Goal: Entertainment & Leisure: Consume media (video, audio)

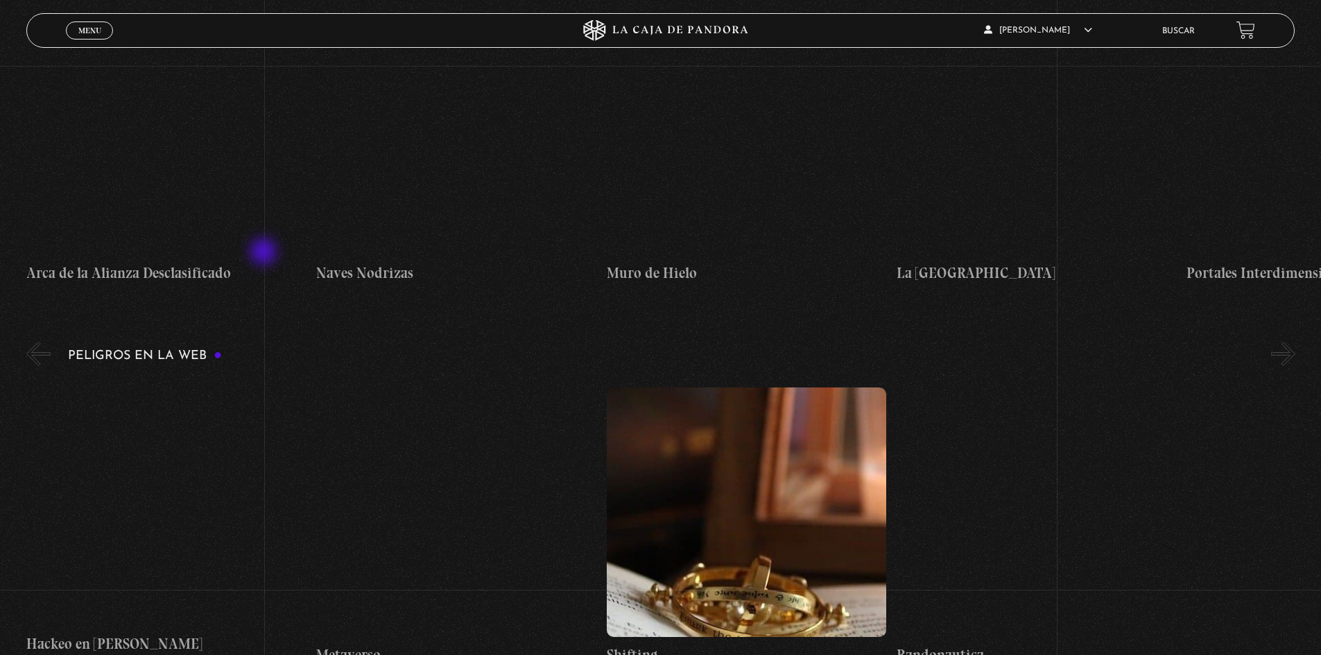
scroll to position [2010, 0]
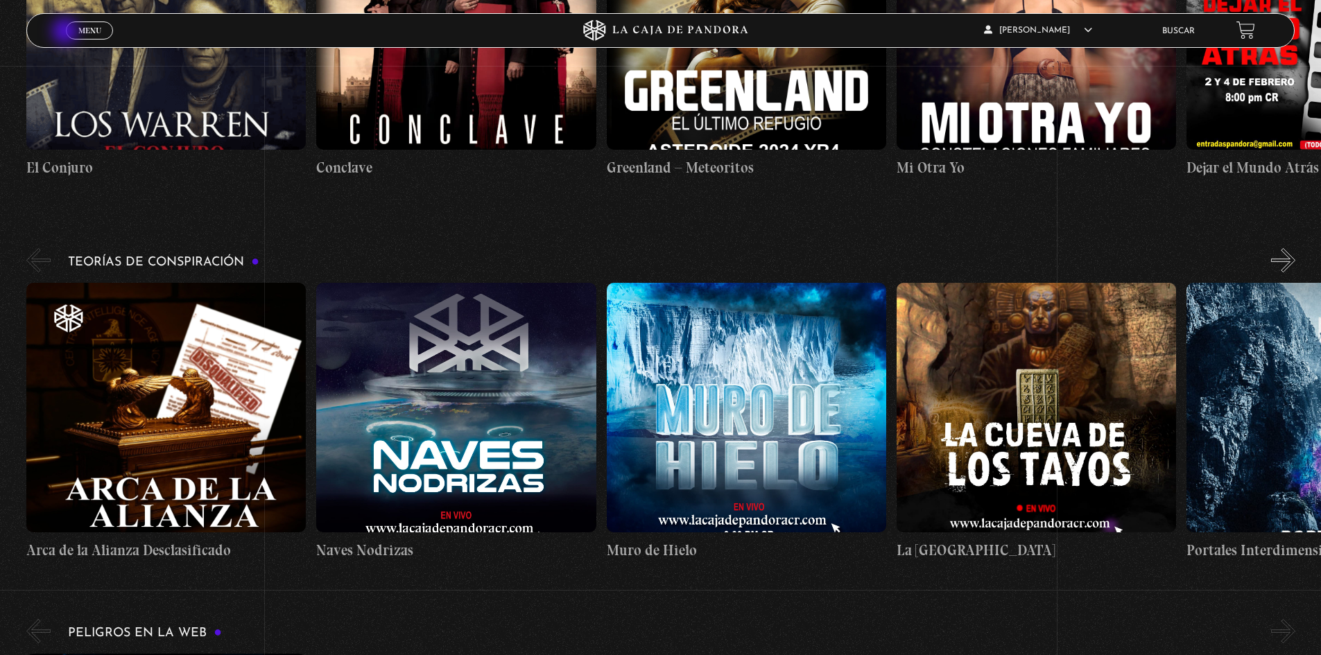
click at [69, 32] on link "Menu Cerrar" at bounding box center [89, 30] width 47 height 18
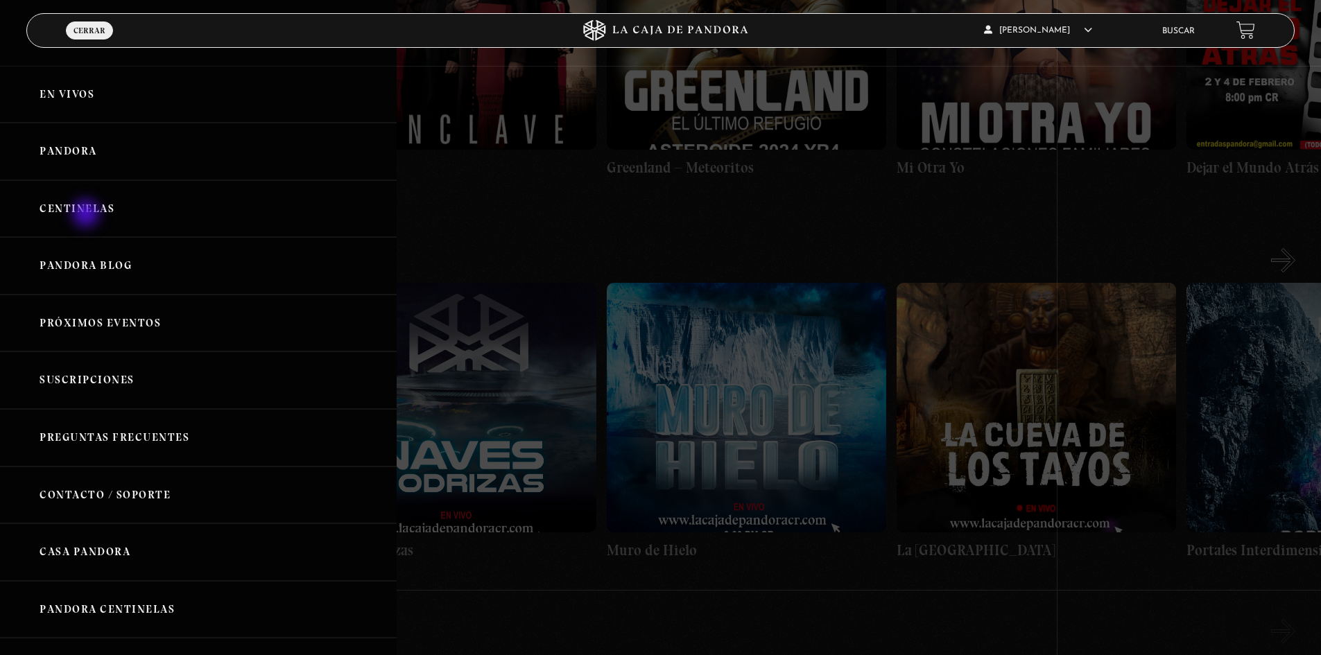
click at [87, 215] on link "Centinelas" at bounding box center [198, 209] width 397 height 58
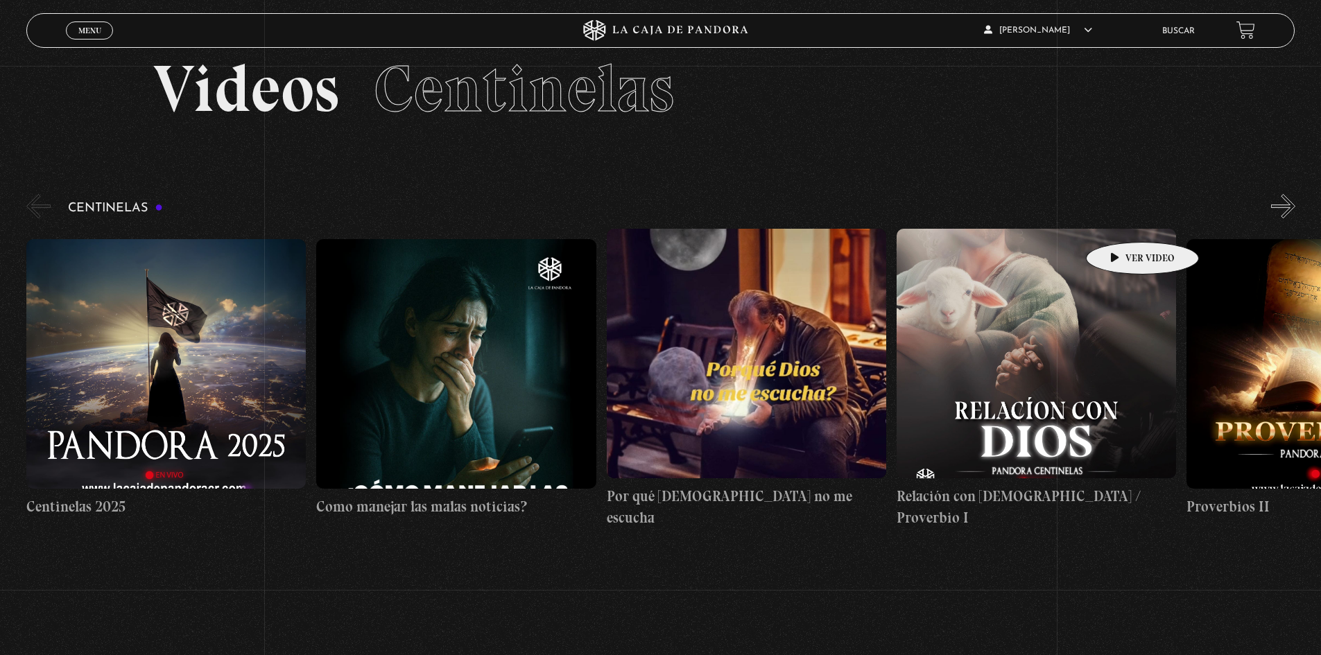
scroll to position [69, 0]
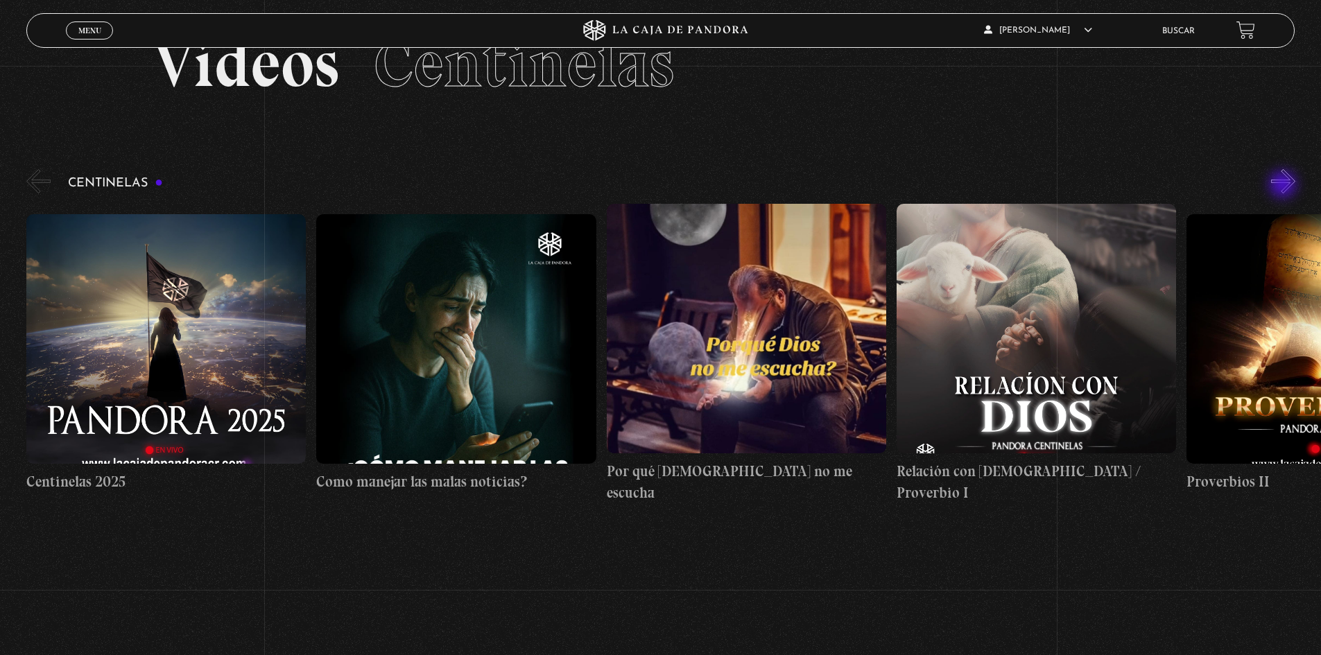
click at [1285, 184] on button "»" at bounding box center [1283, 181] width 24 height 24
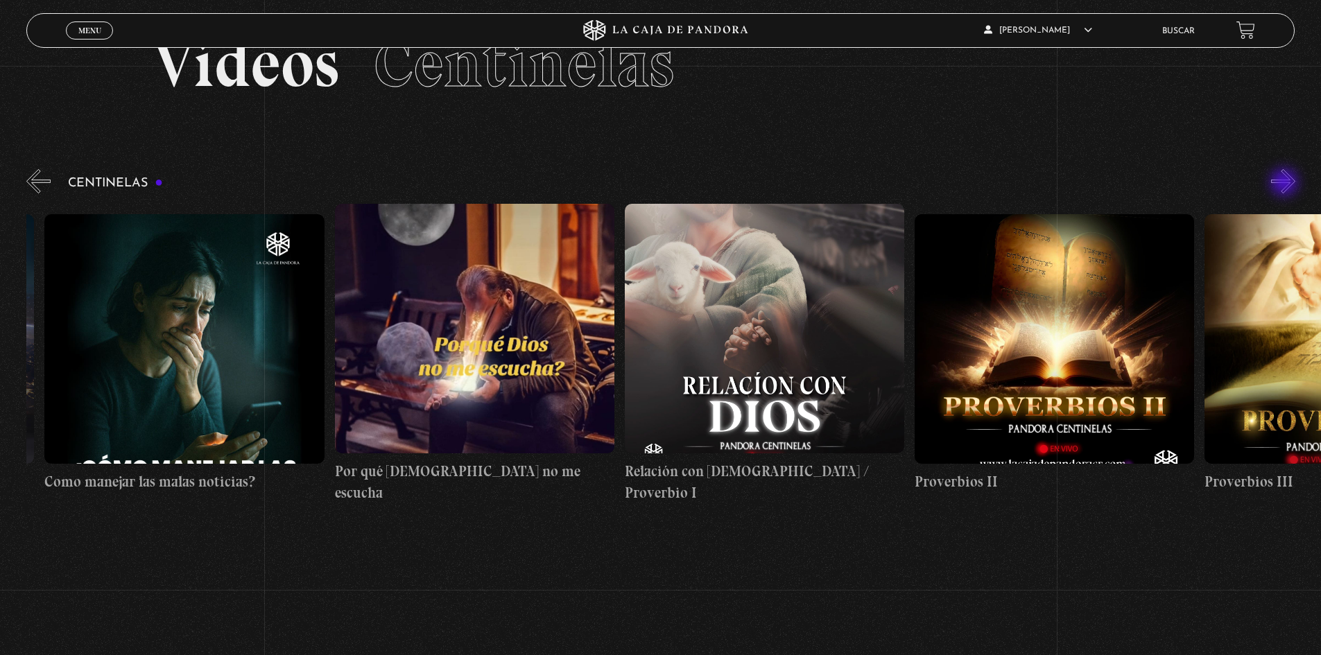
click at [1285, 184] on button "»" at bounding box center [1283, 181] width 24 height 24
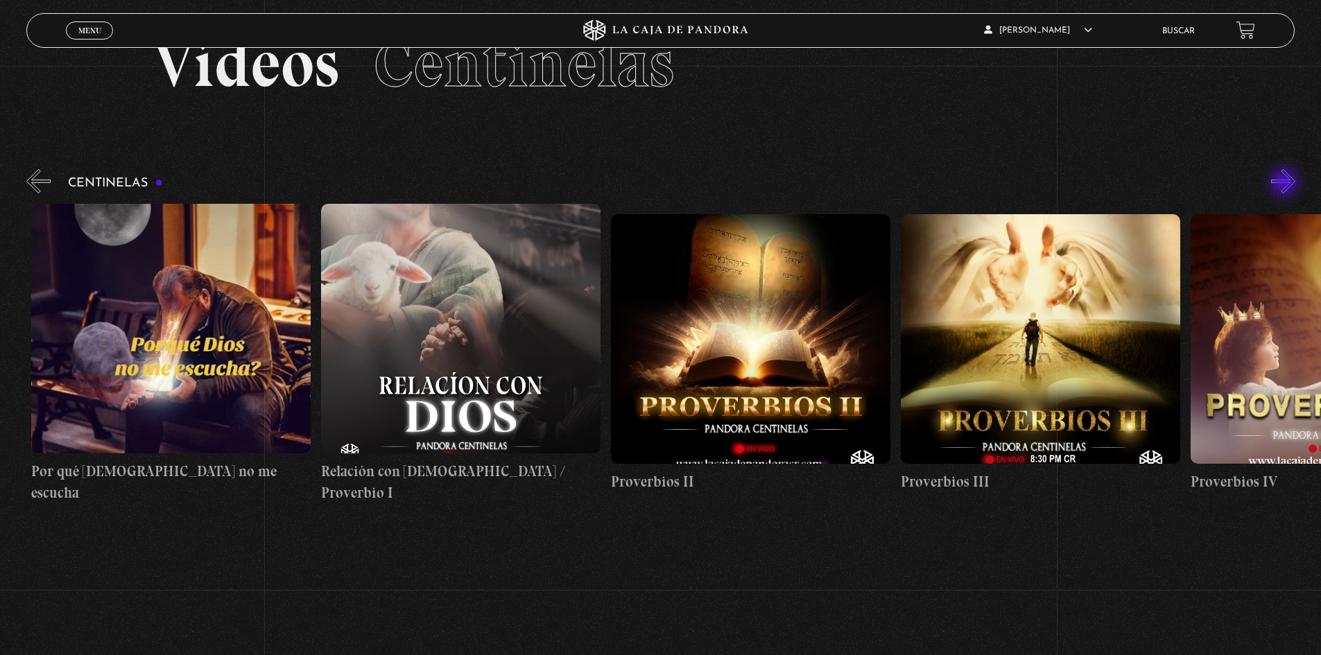
click at [1285, 184] on button "»" at bounding box center [1283, 181] width 24 height 24
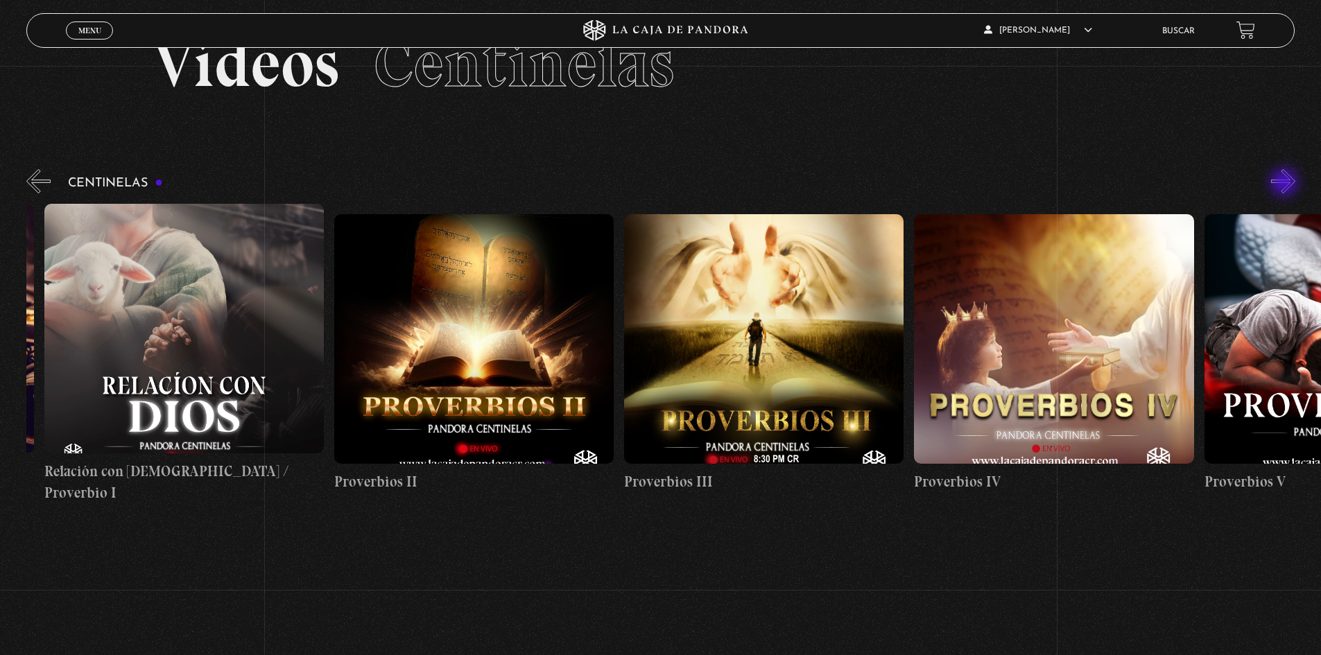
click at [1285, 184] on button "»" at bounding box center [1283, 181] width 24 height 24
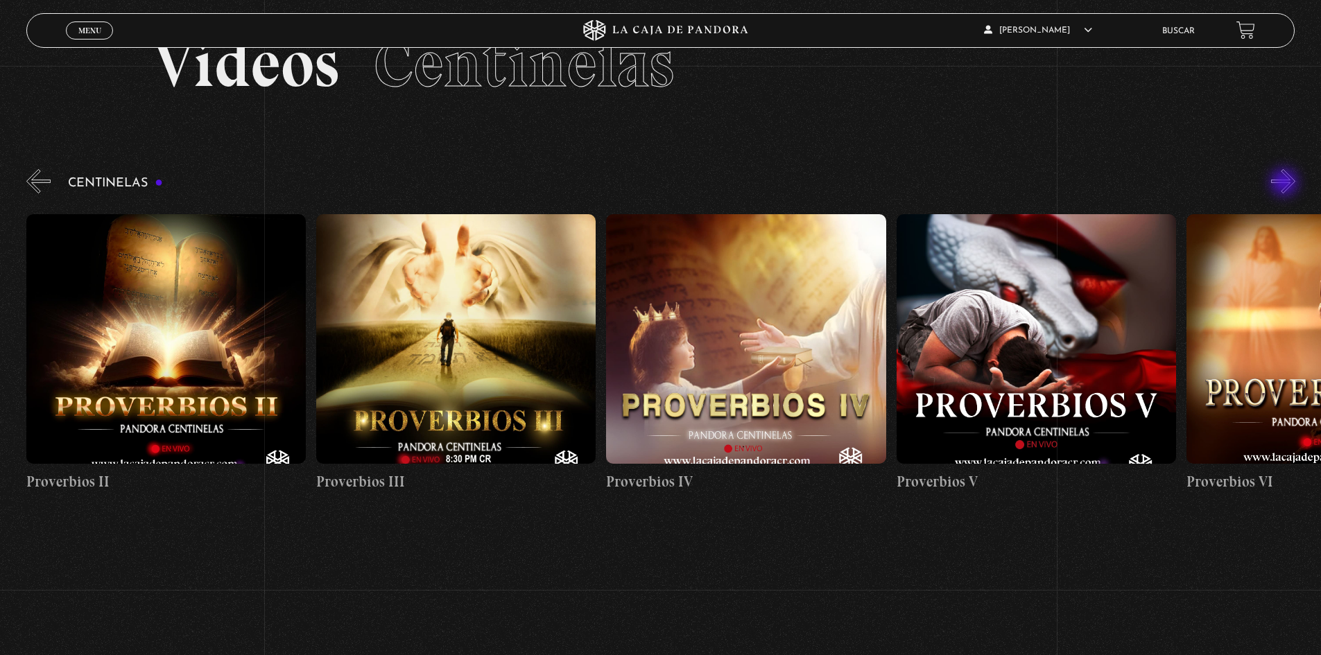
click at [1285, 184] on button "»" at bounding box center [1283, 181] width 24 height 24
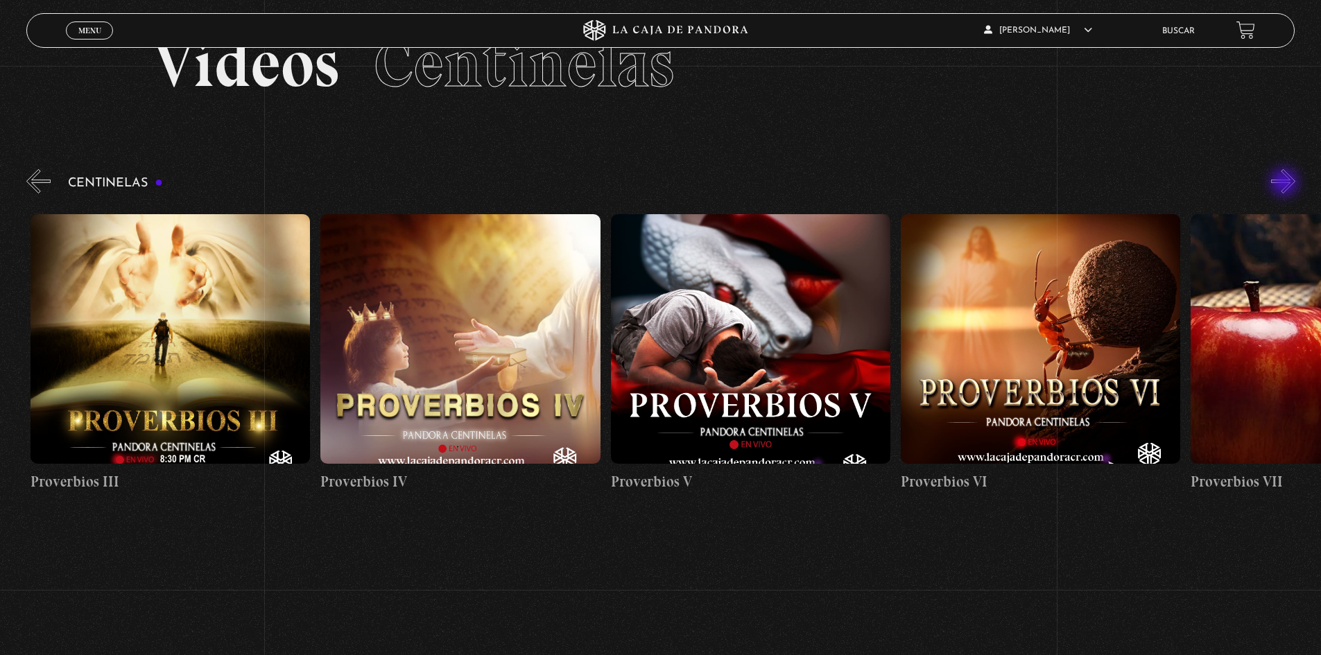
click at [1285, 184] on button "»" at bounding box center [1283, 181] width 24 height 24
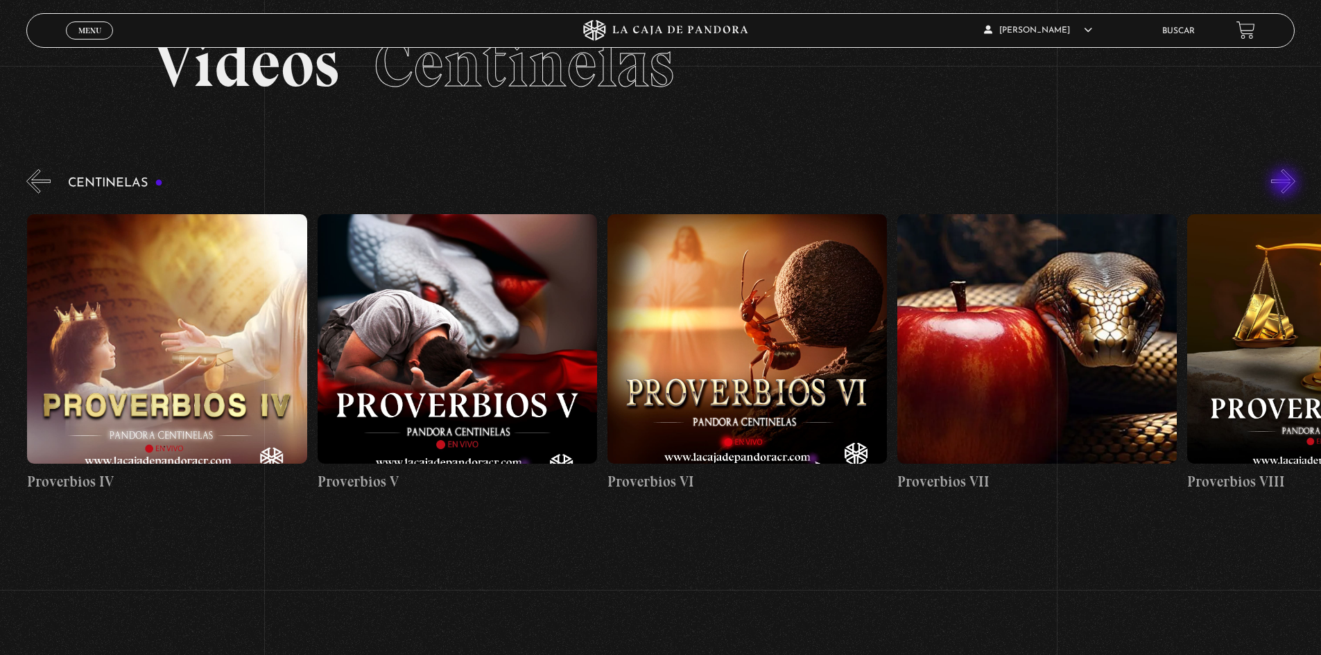
click at [1285, 184] on button "»" at bounding box center [1283, 181] width 24 height 24
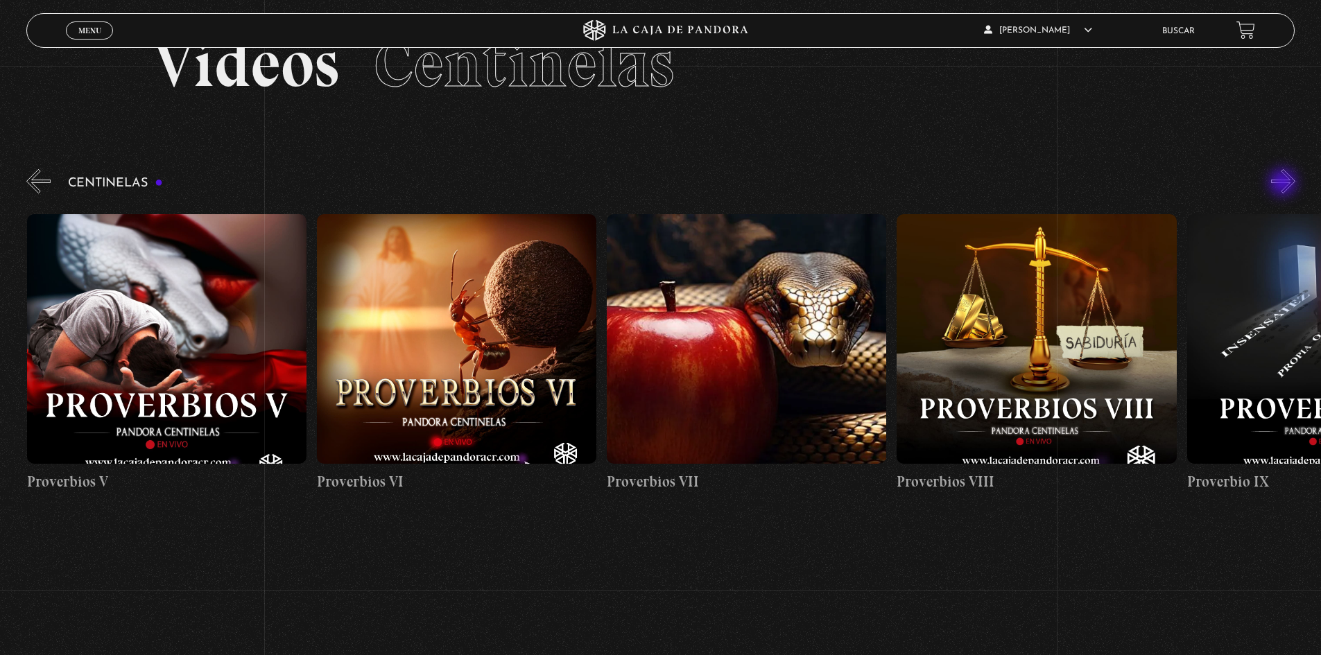
click at [1284, 184] on button "»" at bounding box center [1283, 181] width 24 height 24
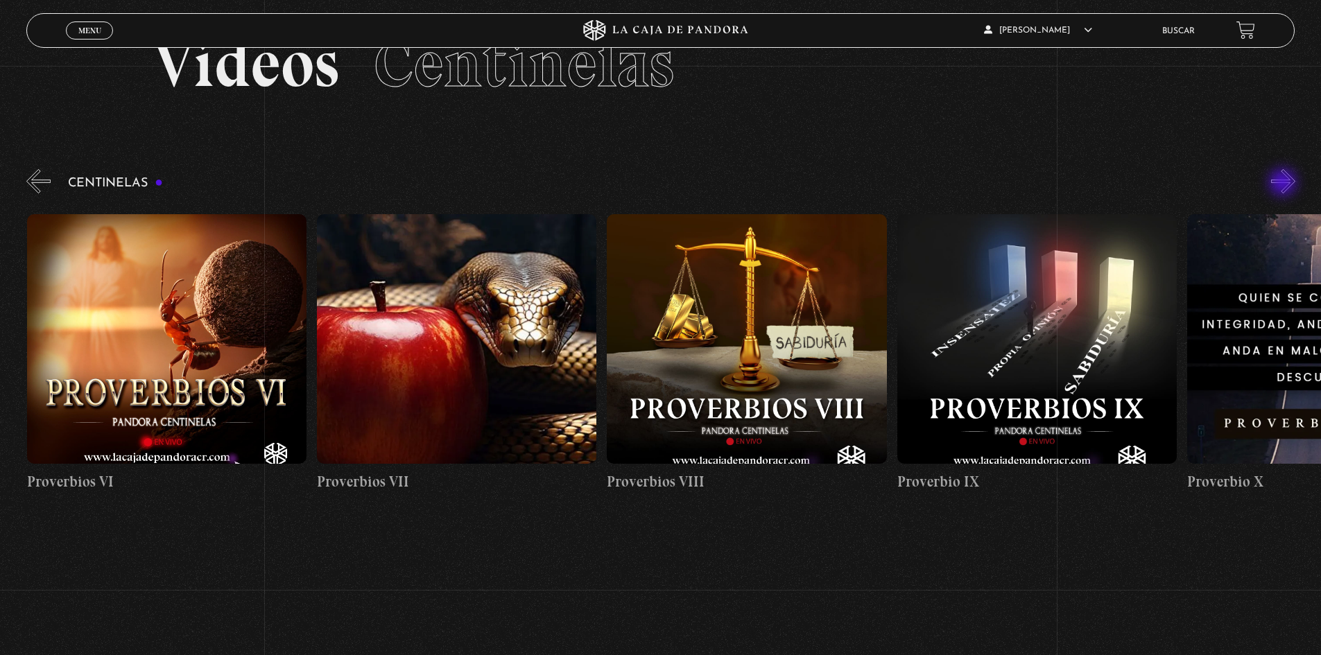
click at [1284, 184] on button "»" at bounding box center [1283, 181] width 24 height 24
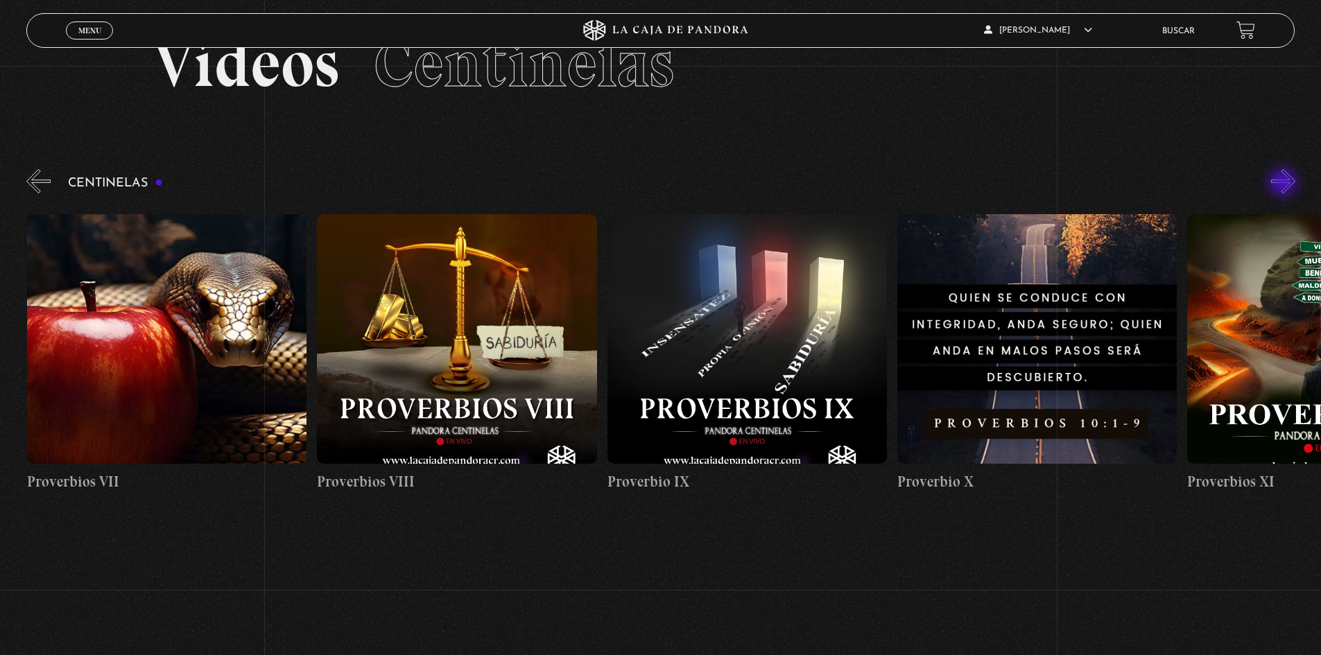
click at [1284, 184] on button "»" at bounding box center [1283, 181] width 24 height 24
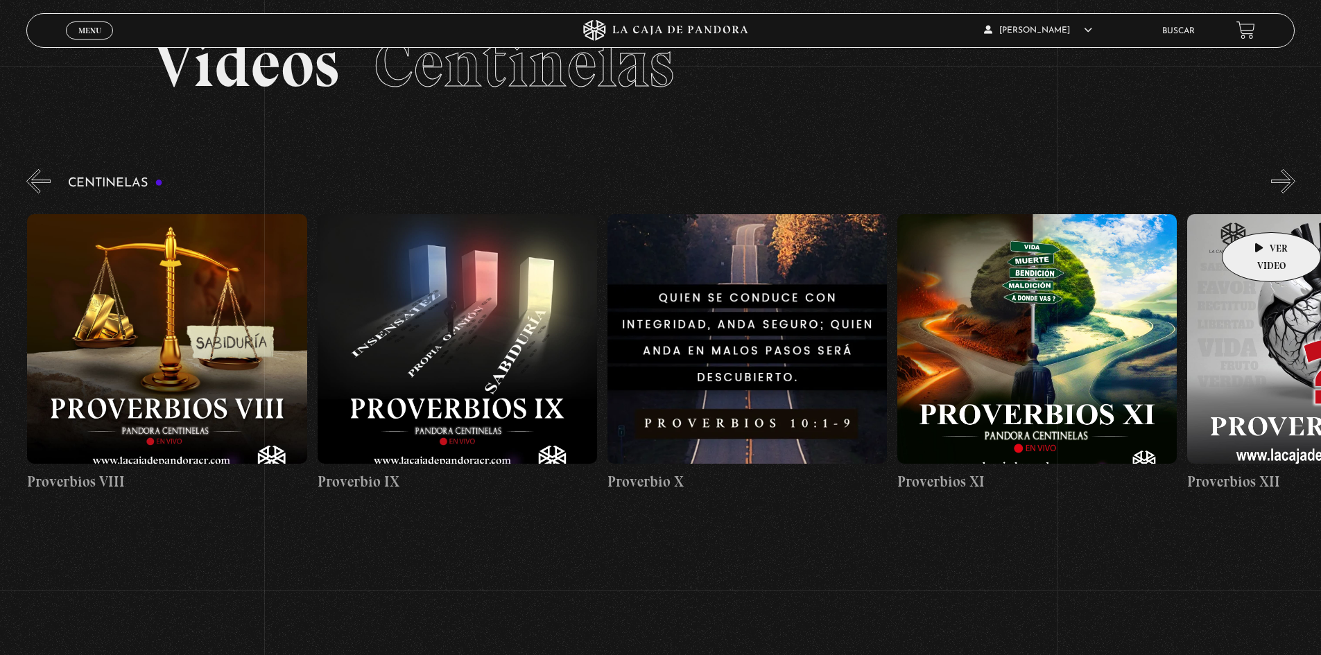
scroll to position [0, 2899]
click at [934, 426] on figure at bounding box center [1035, 339] width 279 height 250
click at [1002, 317] on figure at bounding box center [1035, 339] width 279 height 250
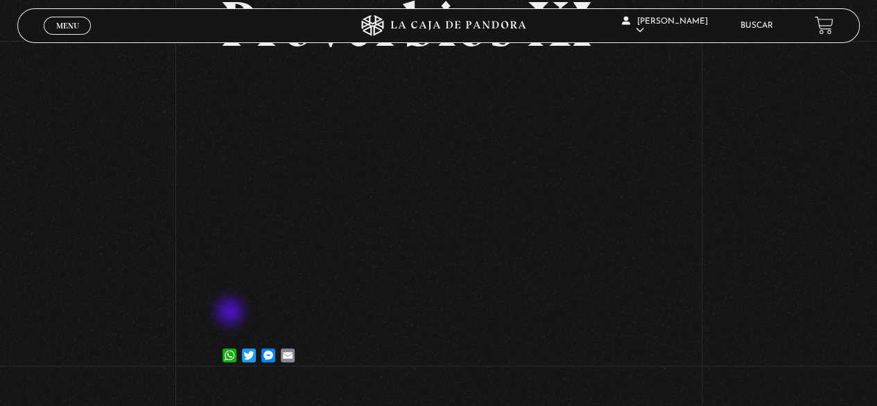
scroll to position [139, 0]
